Goal: Ask a question

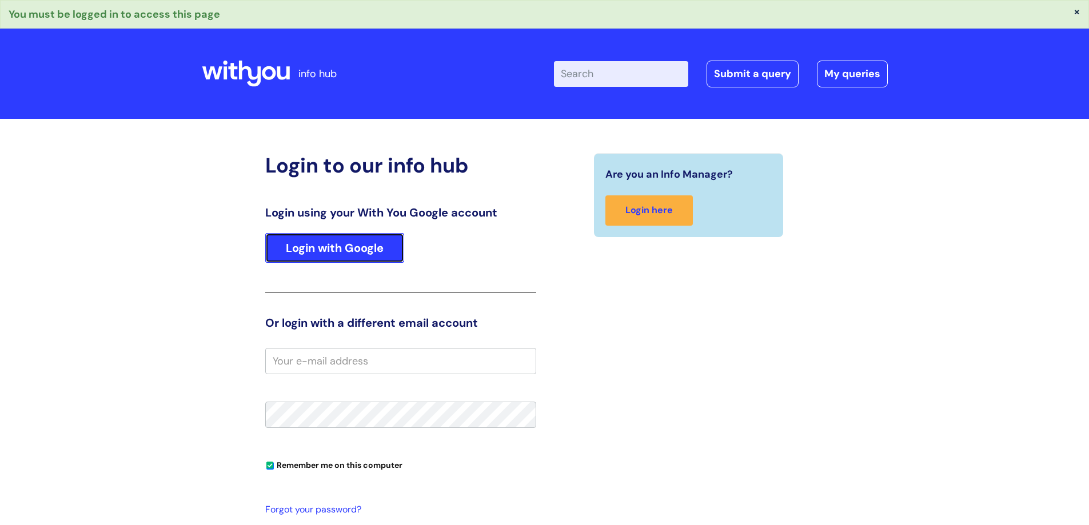
click at [367, 250] on link "Login with Google" at bounding box center [334, 248] width 139 height 30
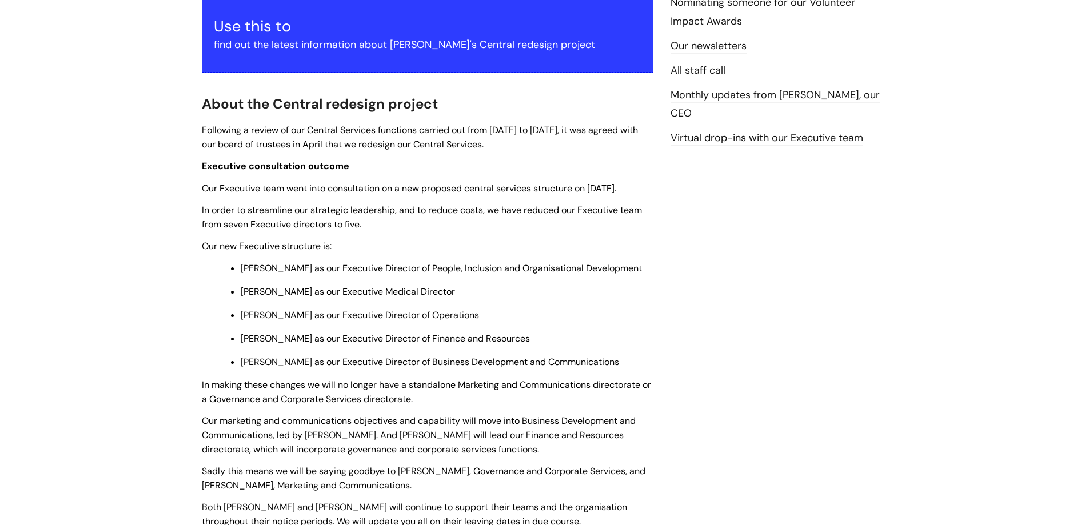
scroll to position [226, 0]
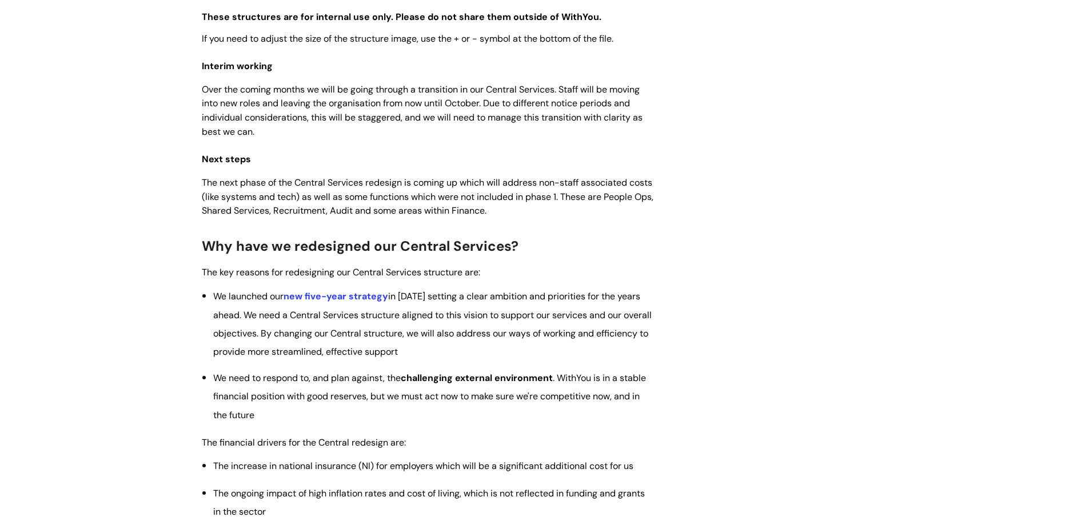
scroll to position [1143, 0]
